Goal: Transaction & Acquisition: Download file/media

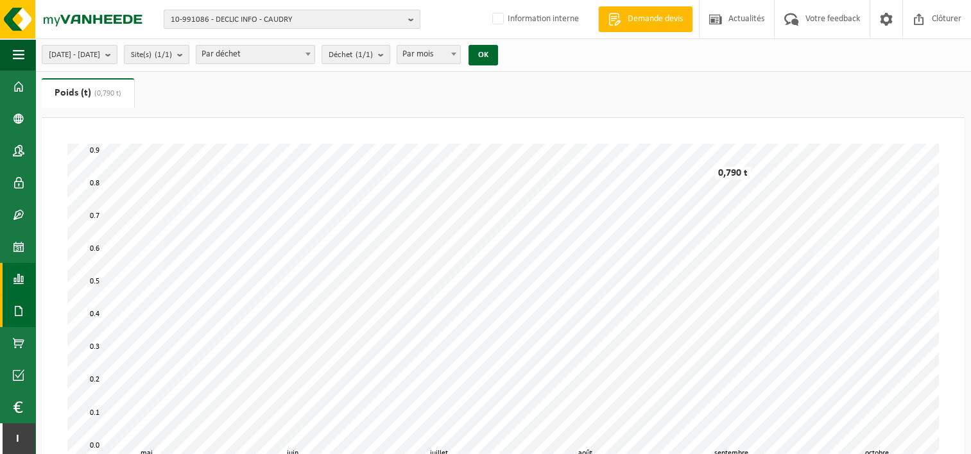
click at [15, 308] on span at bounding box center [19, 311] width 12 height 32
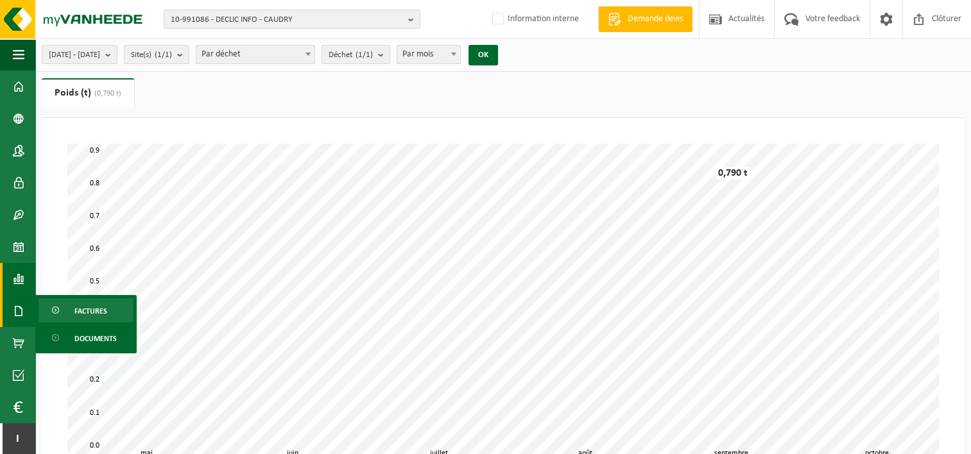
click at [72, 309] on link "Factures" at bounding box center [85, 310] width 95 height 24
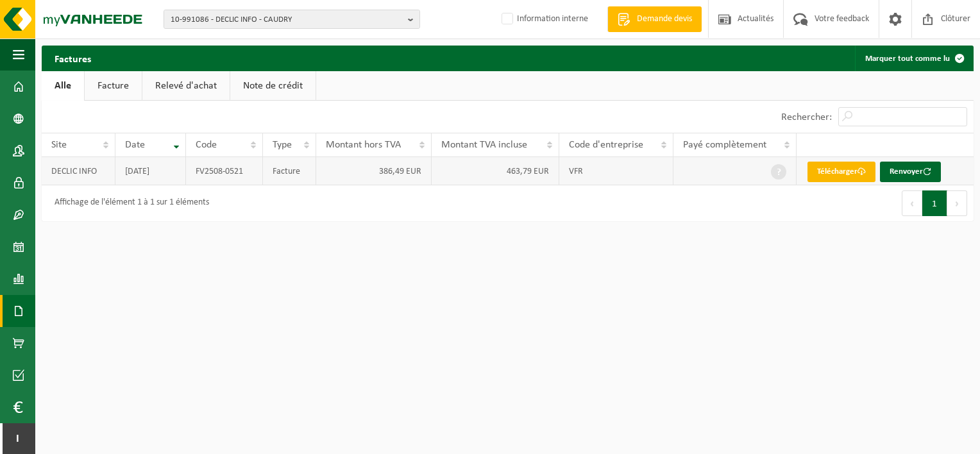
click at [862, 167] on link "Télécharger" at bounding box center [842, 172] width 68 height 21
click at [207, 20] on span "10-991086 - DECLIC INFO - CAUDRY" at bounding box center [287, 19] width 232 height 19
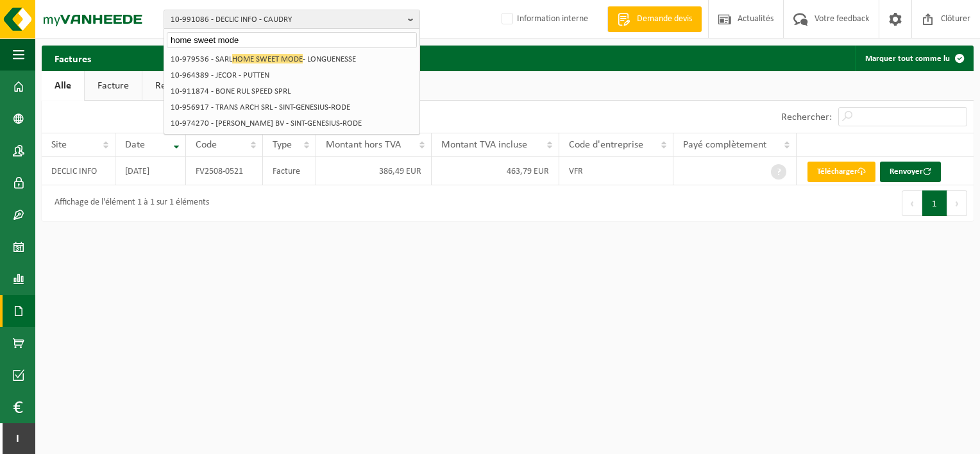
drag, startPoint x: 252, startPoint y: 37, endPoint x: 167, endPoint y: 40, distance: 85.4
click at [167, 40] on input "home sweet mode" at bounding box center [292, 40] width 250 height 16
type input "home sweet mode"
click at [693, 291] on html "10-991086 - DECLIC INFO - CAUDRY home sweet mode 10-991086 - DECLIC INFO - CAUD…" at bounding box center [490, 227] width 980 height 454
